Goal: Task Accomplishment & Management: Complete application form

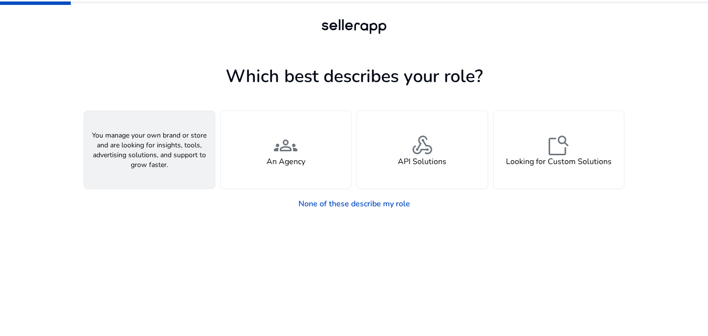
click at [136, 159] on h4 "A Seller" at bounding box center [150, 161] width 30 height 9
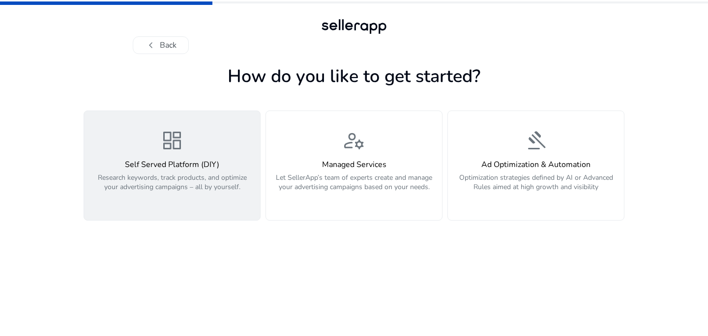
click at [202, 164] on h4 "Self Served Platform (DIY)" at bounding box center [172, 164] width 164 height 9
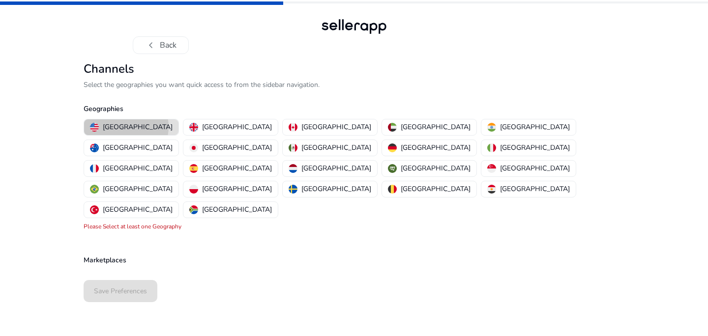
click at [126, 127] on p "United States" at bounding box center [138, 127] width 70 height 10
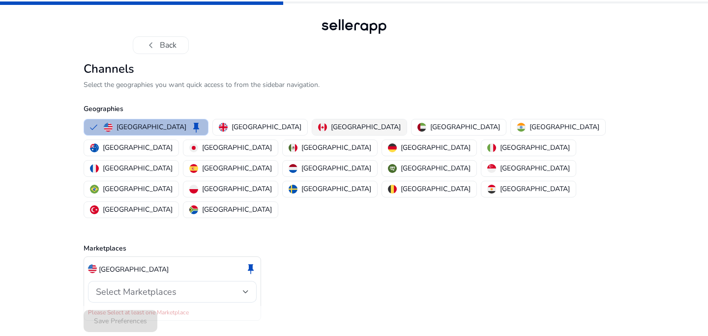
click at [331, 129] on p "[GEOGRAPHIC_DATA]" at bounding box center [366, 127] width 70 height 10
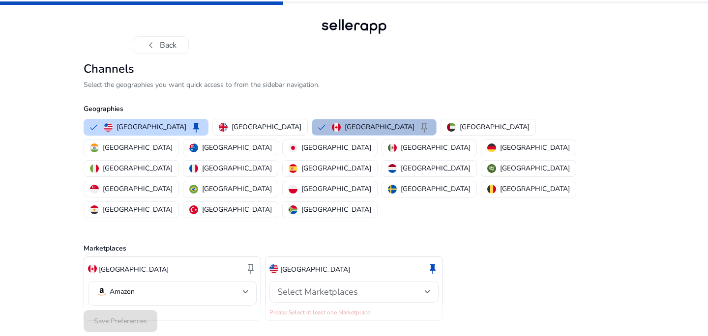
click at [325, 286] on span "Select Marketplaces" at bounding box center [317, 292] width 81 height 12
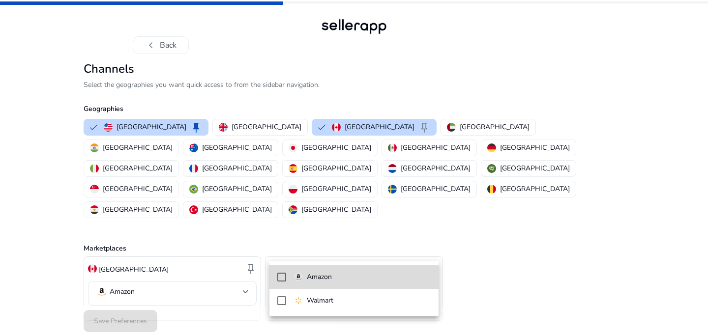
click at [322, 278] on p "Amazon" at bounding box center [319, 277] width 25 height 11
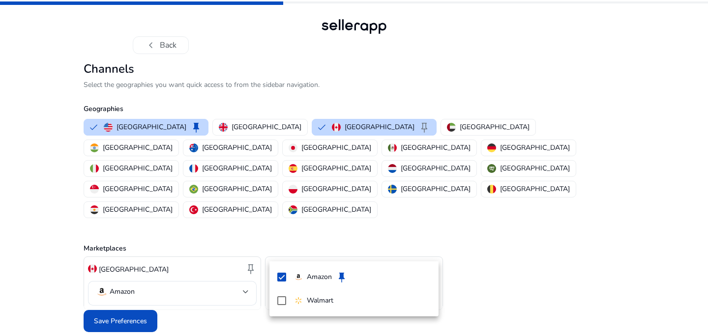
click at [343, 223] on div at bounding box center [354, 168] width 708 height 336
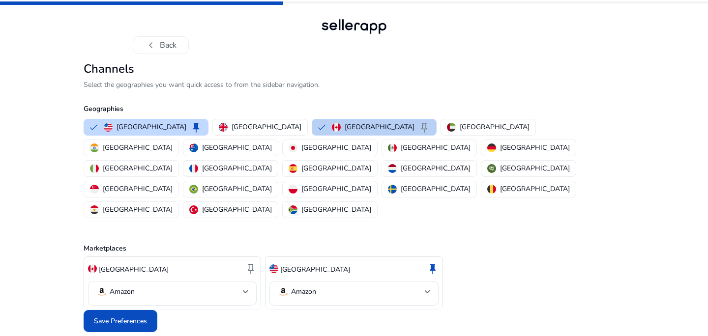
click at [345, 127] on p "[GEOGRAPHIC_DATA]" at bounding box center [380, 127] width 70 height 10
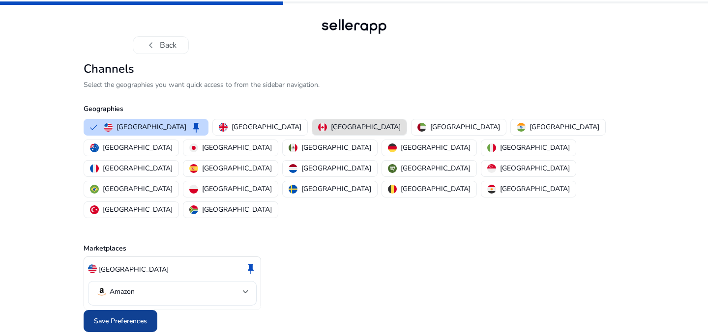
click at [132, 316] on span "Save Preferences" at bounding box center [120, 321] width 53 height 10
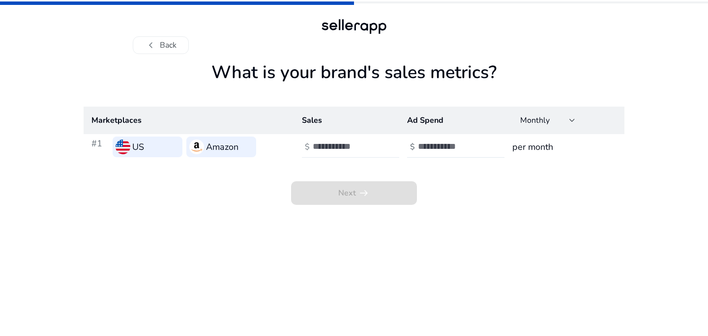
click at [345, 150] on input "number" at bounding box center [346, 146] width 66 height 11
click at [374, 143] on input "*" at bounding box center [346, 146] width 66 height 11
type input "*"
click at [374, 151] on input "*" at bounding box center [346, 146] width 66 height 11
click at [537, 148] on h3 "per month" at bounding box center [564, 147] width 104 height 14
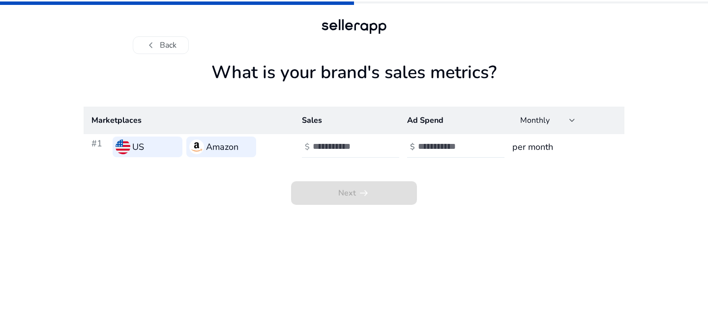
click at [355, 146] on input "*" at bounding box center [346, 146] width 66 height 11
click at [450, 145] on input "number" at bounding box center [451, 146] width 66 height 11
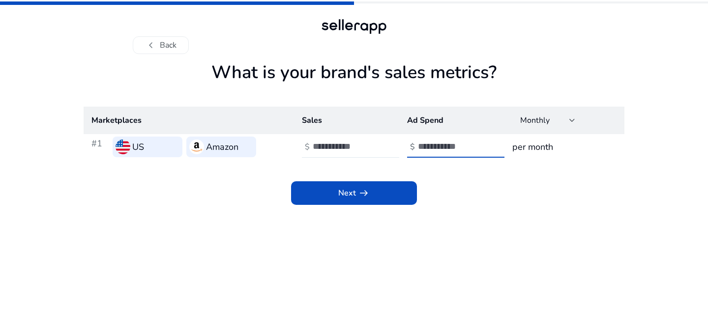
click at [482, 143] on input "*" at bounding box center [451, 146] width 66 height 11
click at [479, 156] on div "*" at bounding box center [462, 147] width 89 height 22
type input "*"
click at [481, 150] on input "*" at bounding box center [451, 146] width 66 height 11
click at [380, 213] on app-sales-metrics "What is your brand's sales metrics? Marketplaces Sales Ad Spend Monthly #1 US A…" at bounding box center [354, 199] width 541 height 274
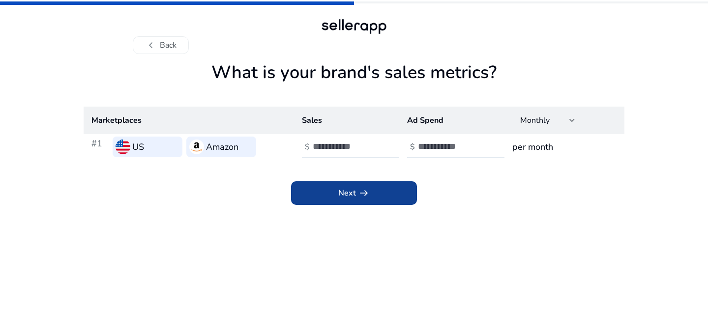
click at [388, 190] on span at bounding box center [354, 193] width 126 height 24
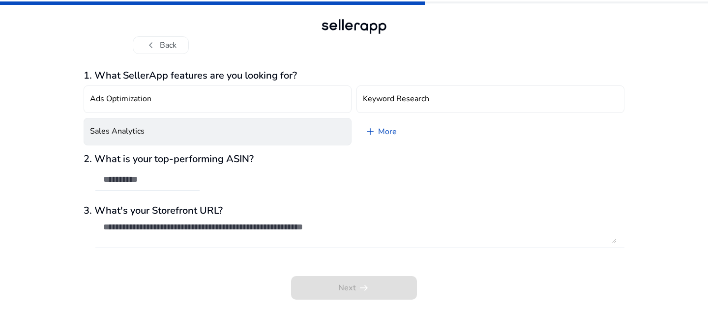
click at [275, 129] on button "Sales Analytics" at bounding box center [218, 132] width 268 height 28
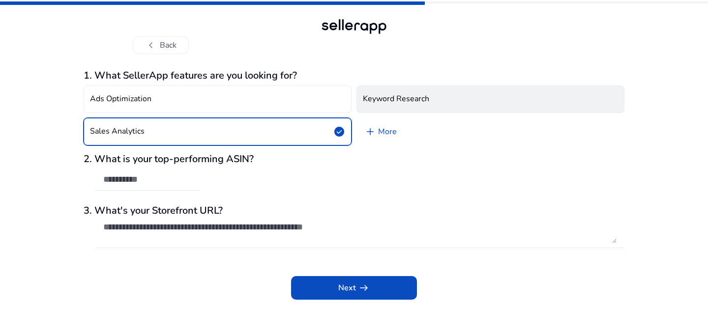
click at [401, 104] on h4 "Keyword Research" at bounding box center [396, 98] width 66 height 9
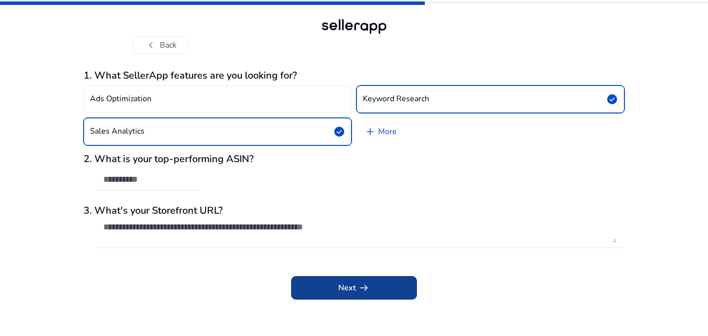
click at [333, 293] on span at bounding box center [354, 288] width 126 height 24
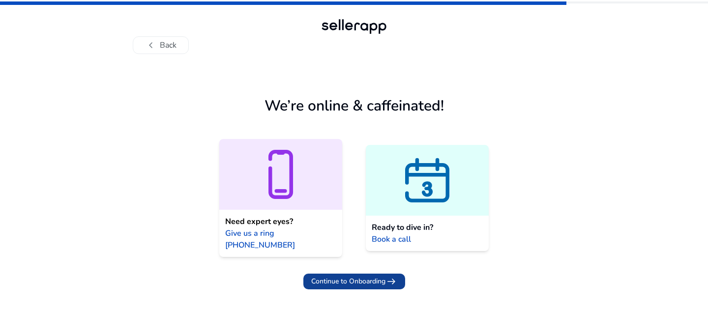
click at [359, 276] on span "Continue to Onboarding" at bounding box center [348, 281] width 74 height 10
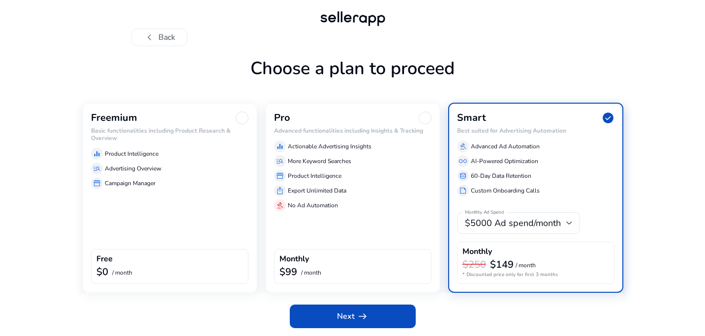
click at [186, 230] on div "Freemium Basic functionalities including Product Research & Overview equalizer …" at bounding box center [169, 198] width 175 height 190
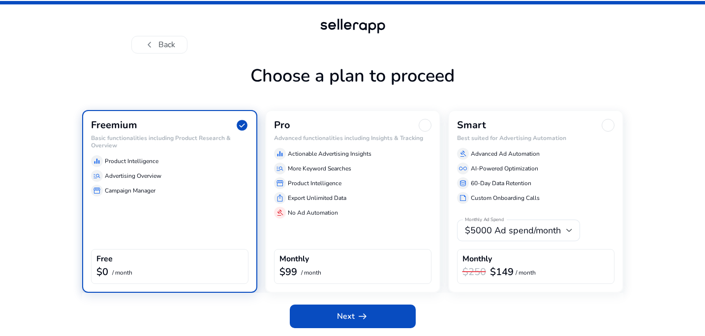
scroll to position [0, 0]
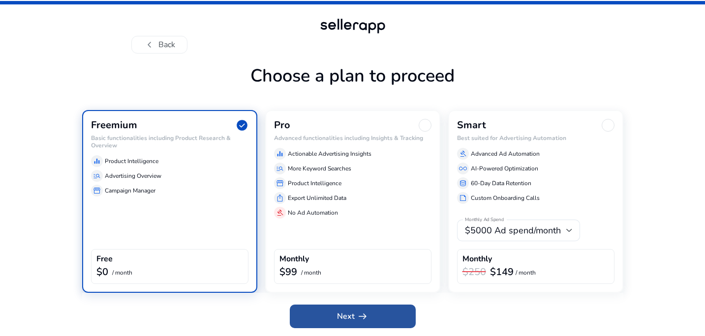
click at [352, 325] on span at bounding box center [353, 317] width 126 height 24
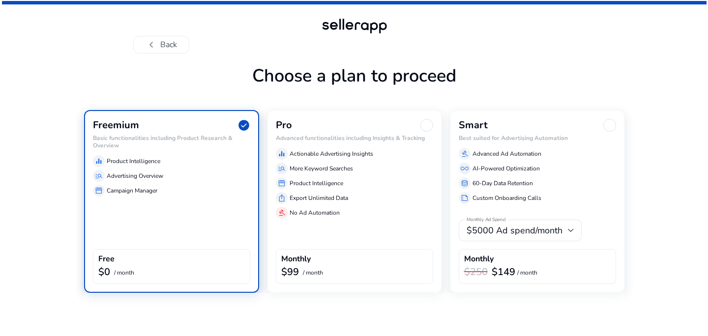
scroll to position [0, 0]
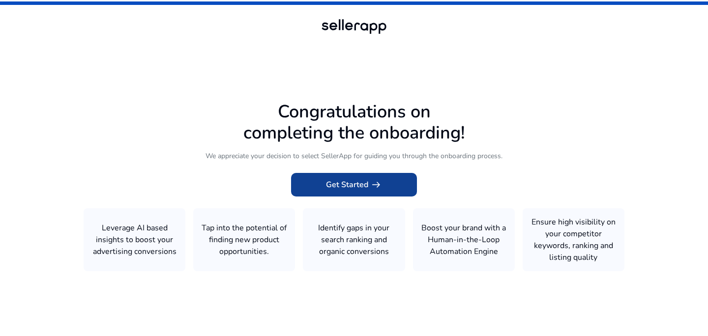
click at [372, 179] on span "arrow_right_alt" at bounding box center [376, 185] width 12 height 12
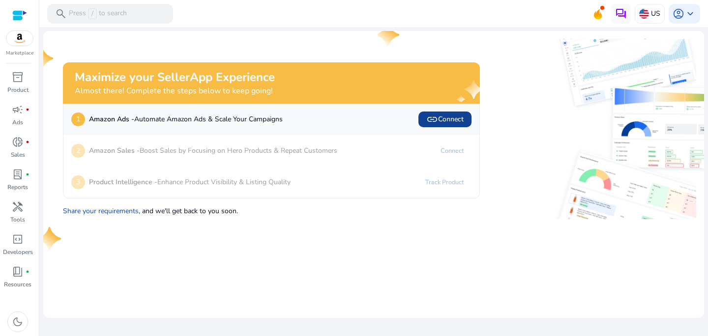
click at [452, 119] on span "link Connect" at bounding box center [444, 120] width 37 height 12
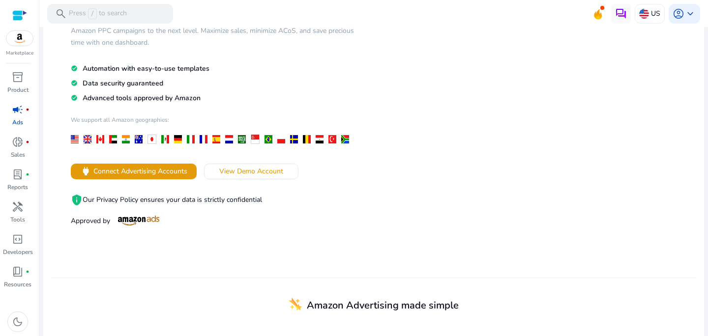
scroll to position [94, 0]
click at [154, 170] on span "Connect Advertising Accounts" at bounding box center [140, 171] width 94 height 10
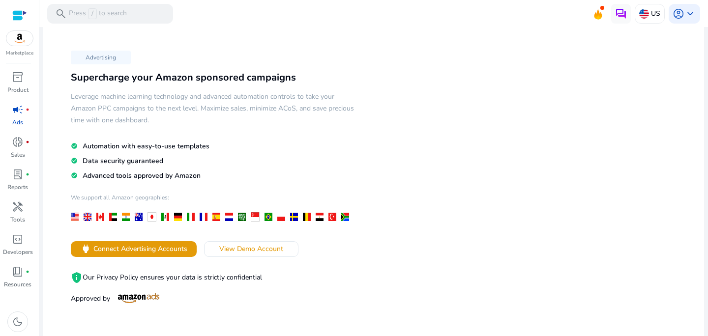
scroll to position [24, 0]
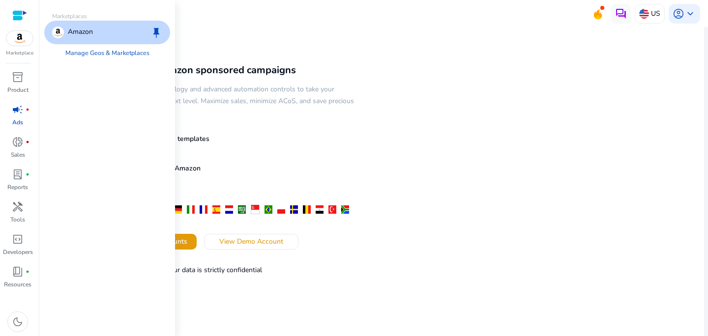
click at [115, 35] on div "Amazon keep" at bounding box center [107, 33] width 126 height 24
